Goal: Check status

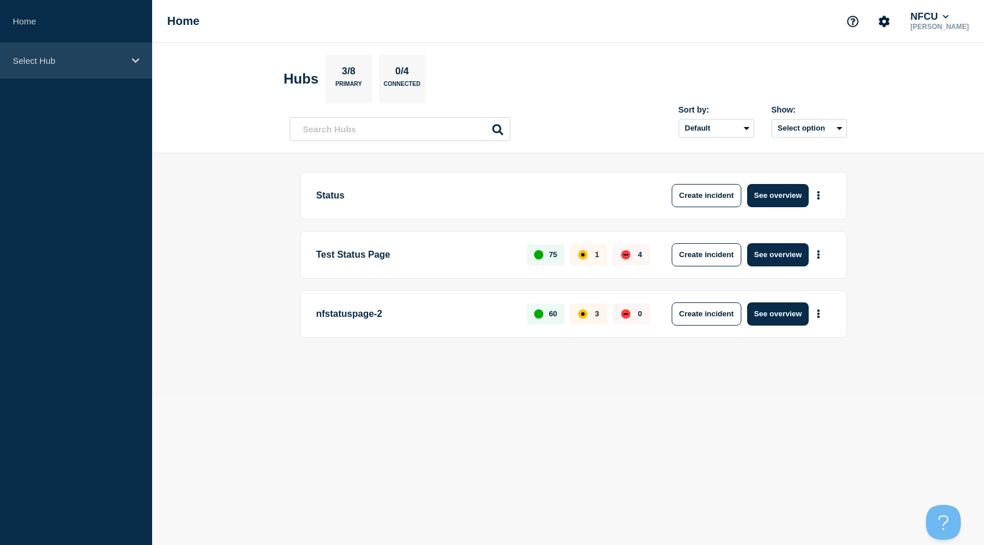
click at [60, 65] on p "Select Hub" at bounding box center [68, 61] width 111 height 10
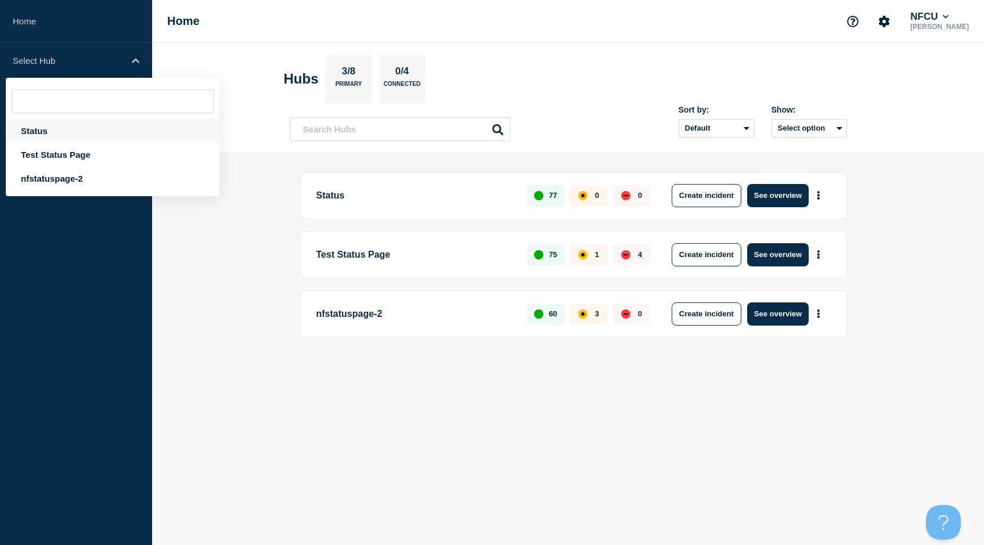
click at [38, 129] on div "Status" at bounding box center [113, 131] width 214 height 24
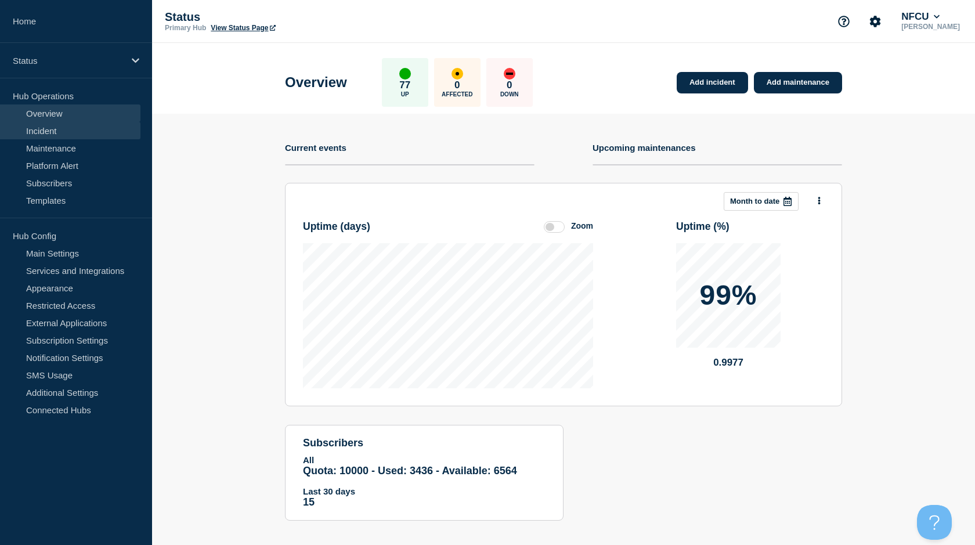
click at [48, 127] on link "Incident" at bounding box center [70, 130] width 140 height 17
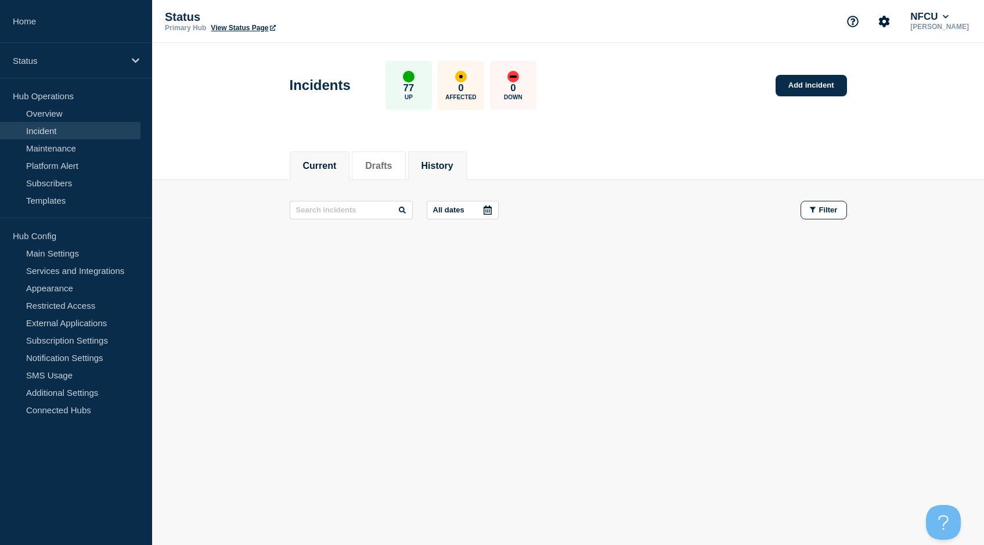
click at [444, 165] on button "History" at bounding box center [437, 166] width 32 height 10
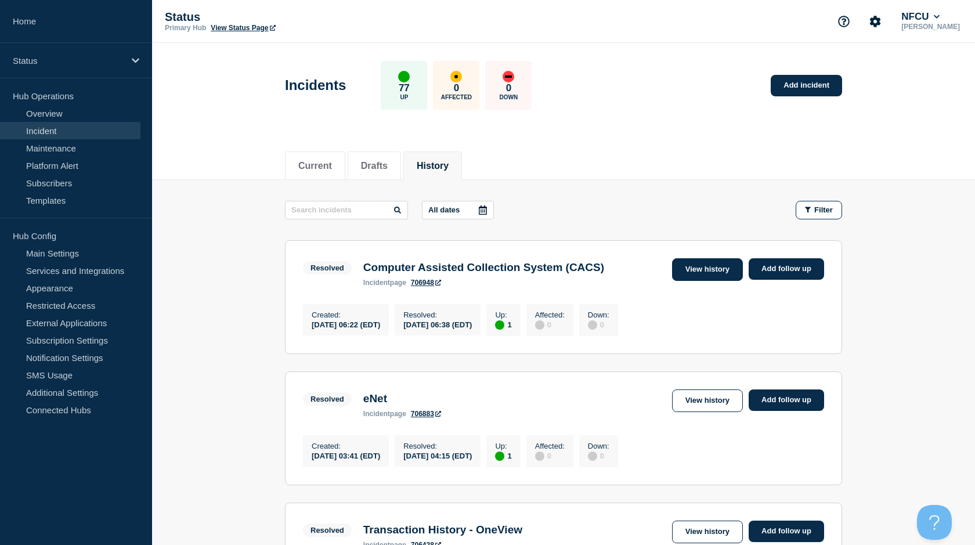
click at [718, 276] on link "View history" at bounding box center [707, 269] width 71 height 23
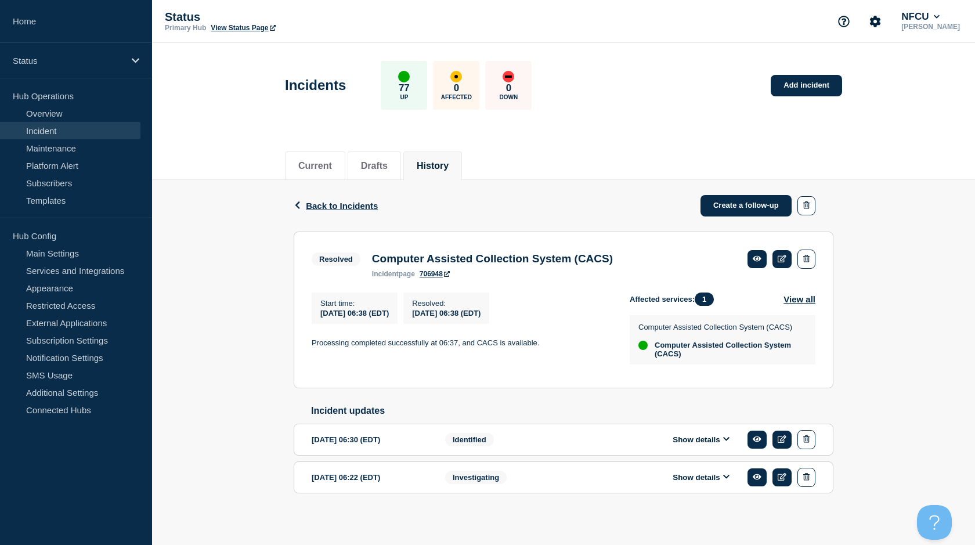
click at [447, 164] on button "History" at bounding box center [433, 166] width 32 height 10
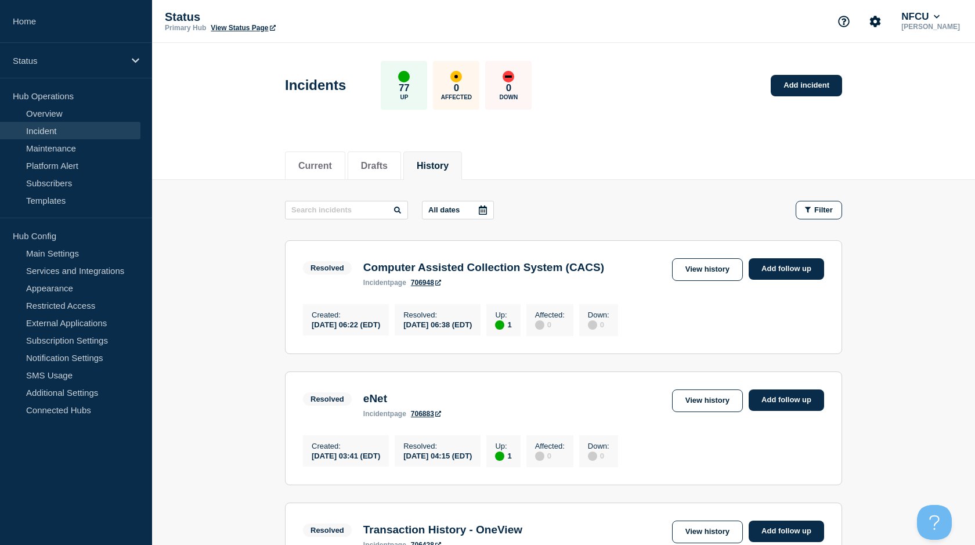
scroll to position [58, 0]
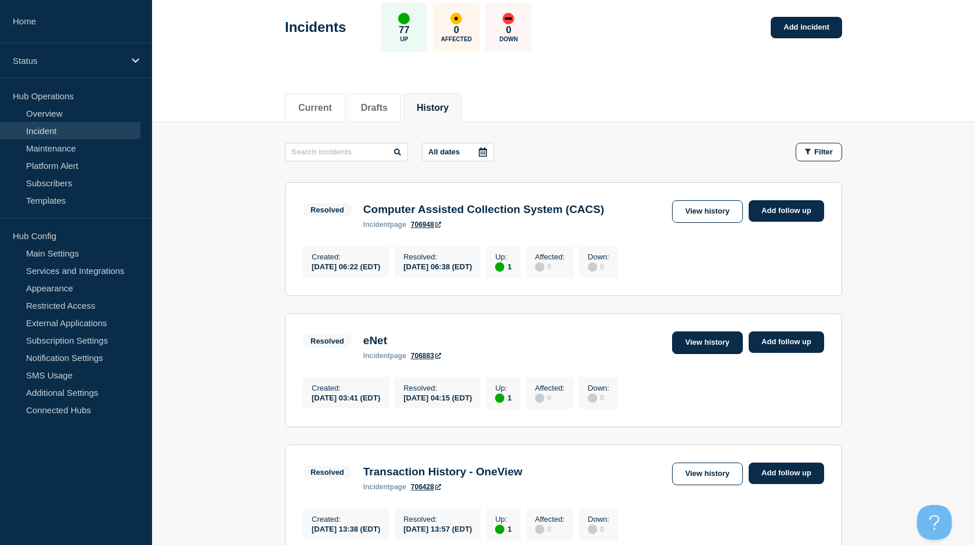
click at [677, 350] on link "View history" at bounding box center [707, 342] width 71 height 23
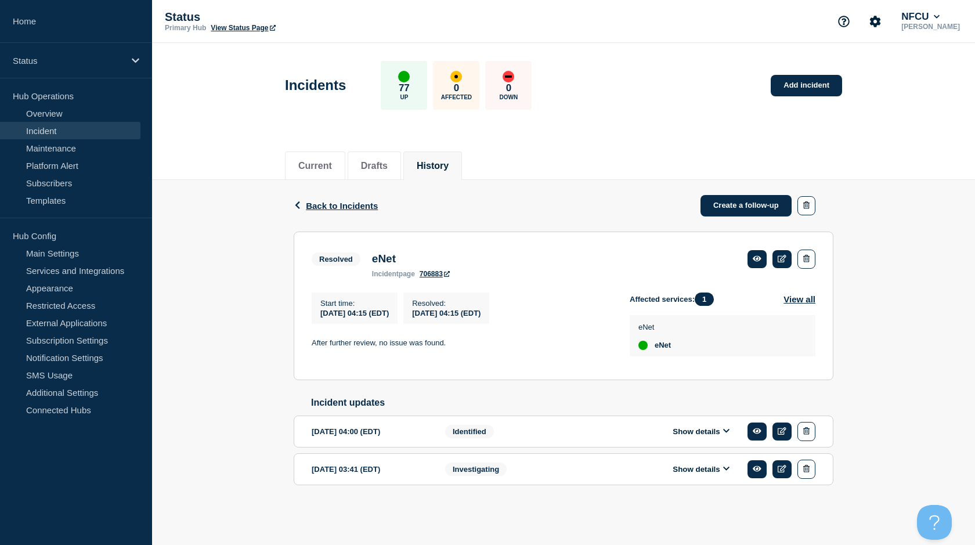
click at [433, 170] on button "History" at bounding box center [433, 166] width 32 height 10
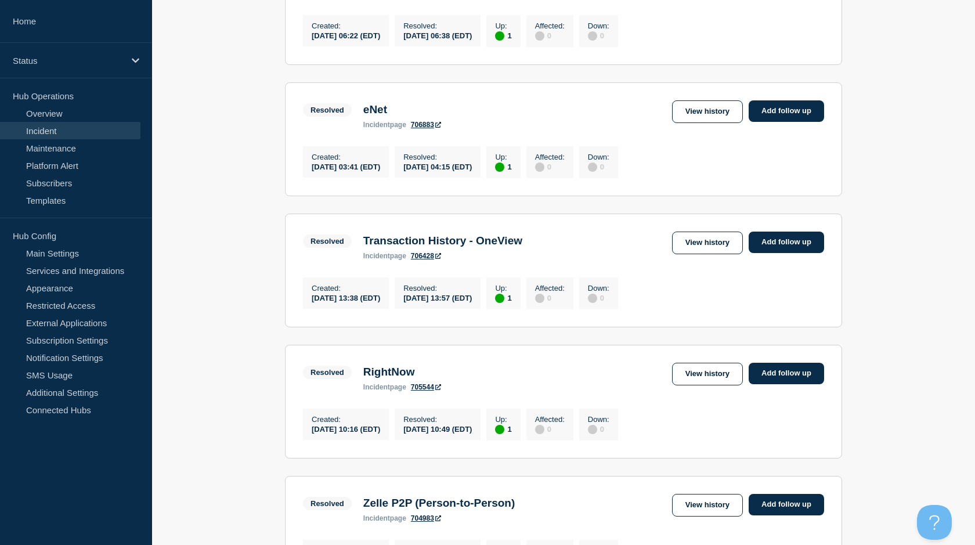
scroll to position [290, 0]
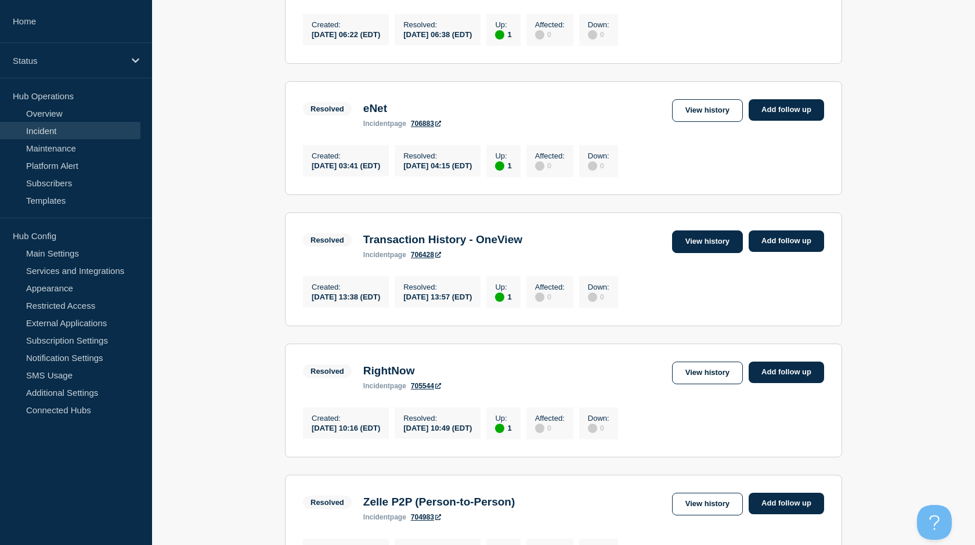
click at [696, 252] on link "View history" at bounding box center [707, 241] width 71 height 23
